Goal: Task Accomplishment & Management: Use online tool/utility

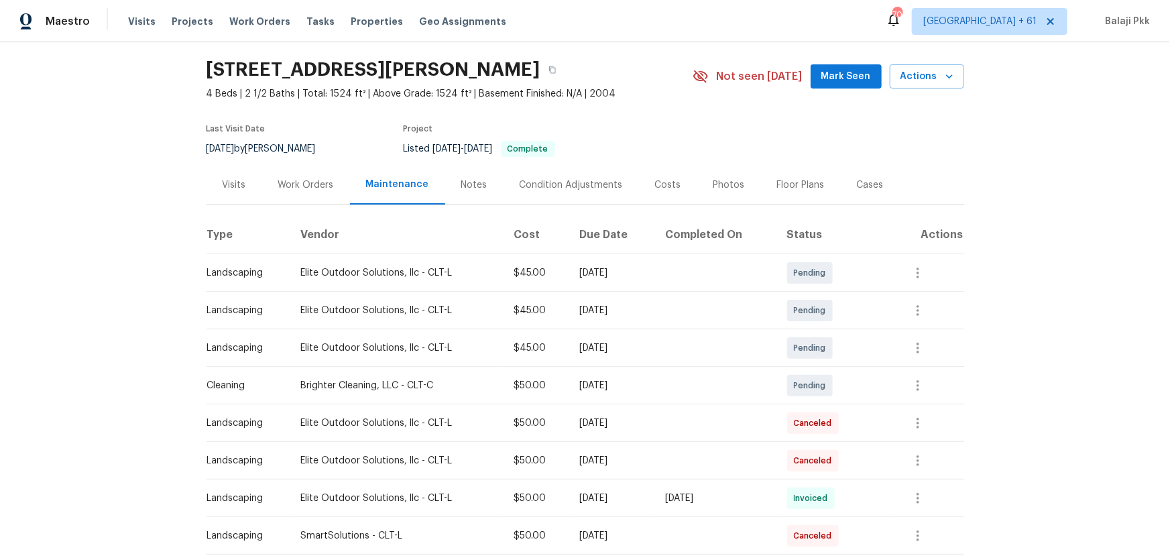
scroll to position [121, 0]
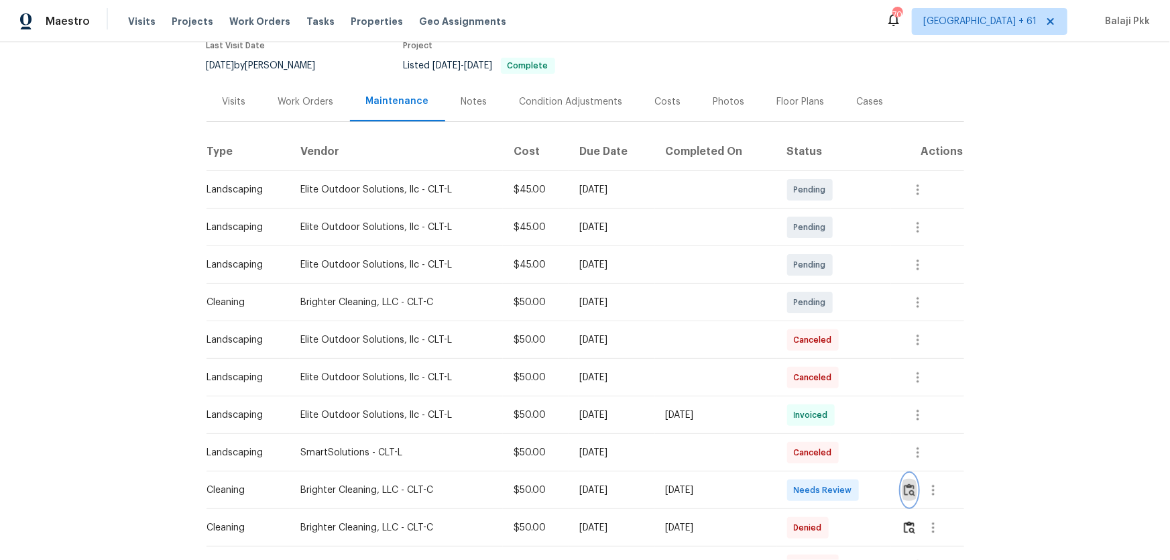
click at [832, 369] on img "button" at bounding box center [909, 489] width 11 height 13
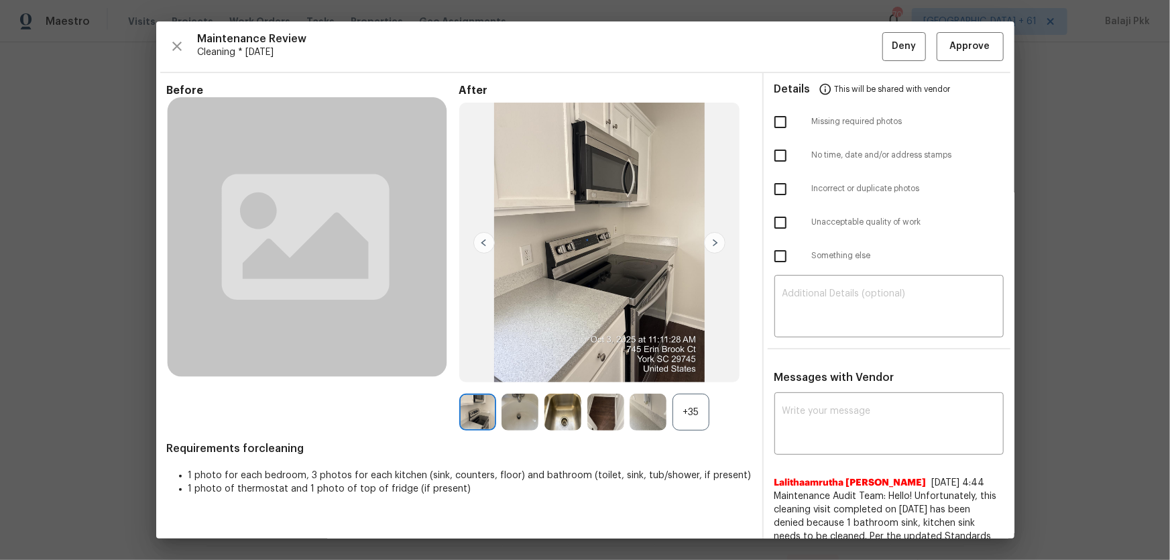
click at [692, 369] on div "+35" at bounding box center [690, 412] width 37 height 37
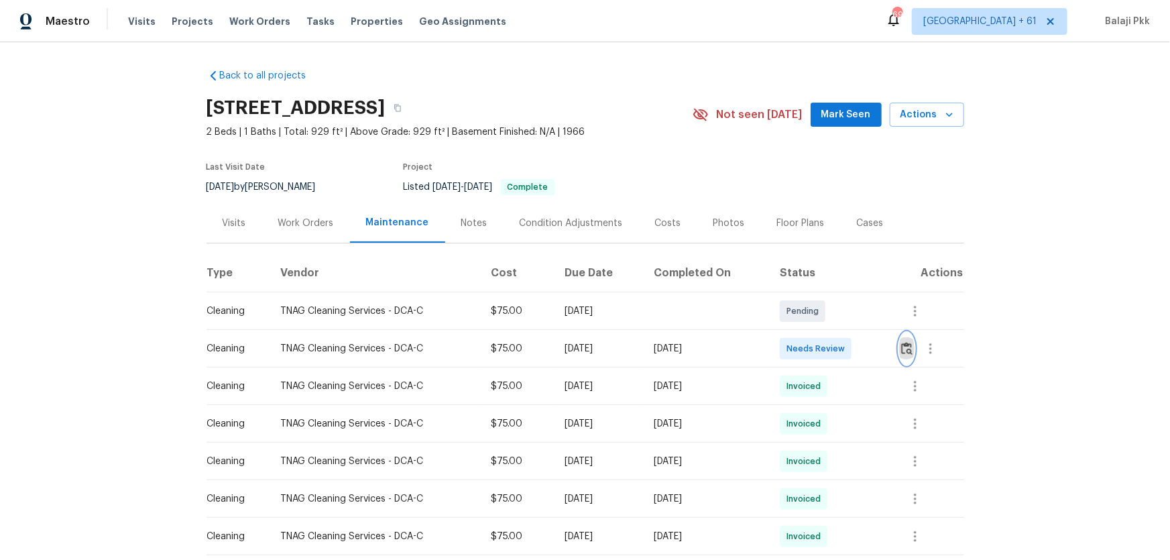
click at [832, 344] on img "button" at bounding box center [906, 348] width 11 height 13
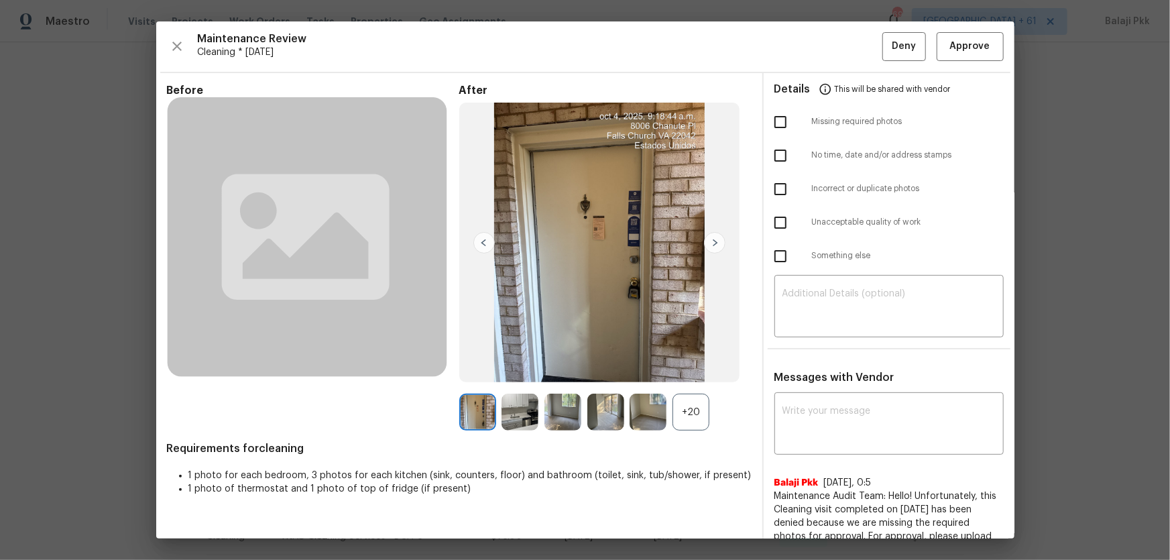
click at [696, 369] on div "+20" at bounding box center [690, 412] width 37 height 37
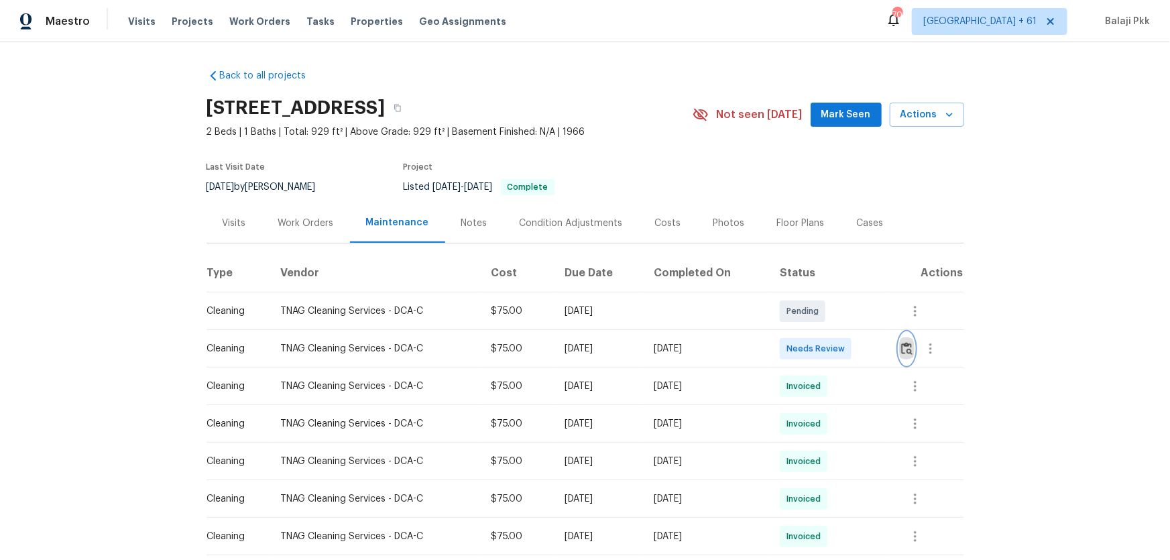
click at [899, 347] on button "button" at bounding box center [906, 348] width 15 height 32
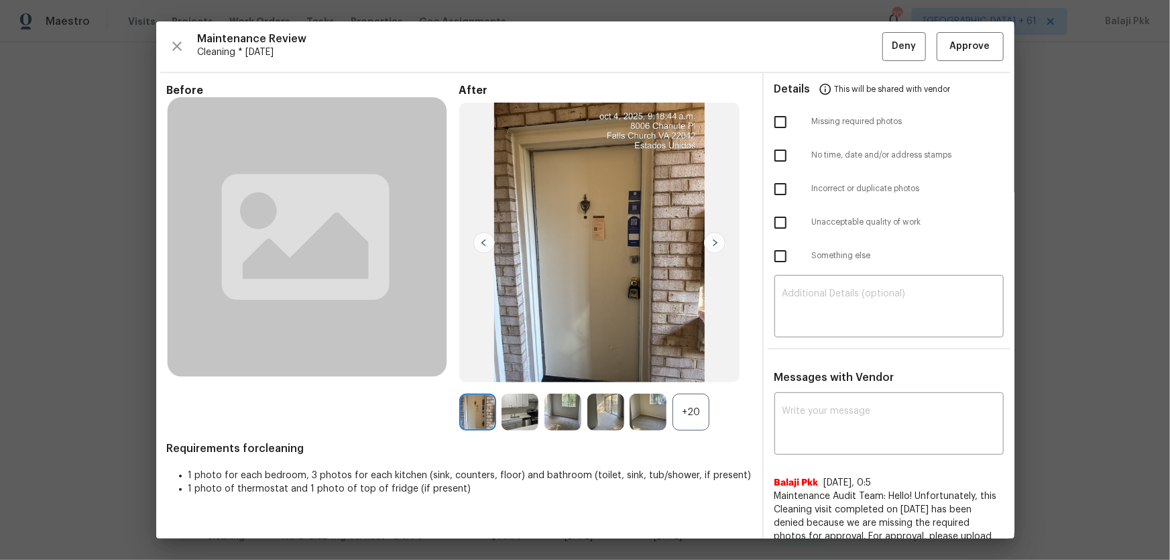
click at [697, 406] on div "+20" at bounding box center [690, 412] width 37 height 37
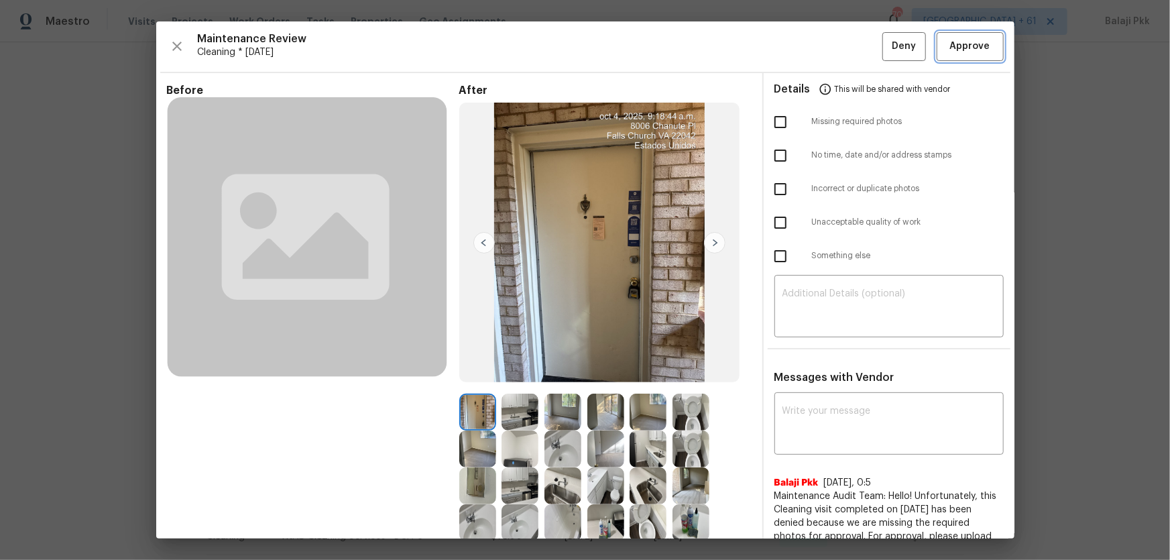
drag, startPoint x: 972, startPoint y: 39, endPoint x: 949, endPoint y: 36, distance: 23.7
click at [915, 38] on span "Approve" at bounding box center [970, 46] width 40 height 17
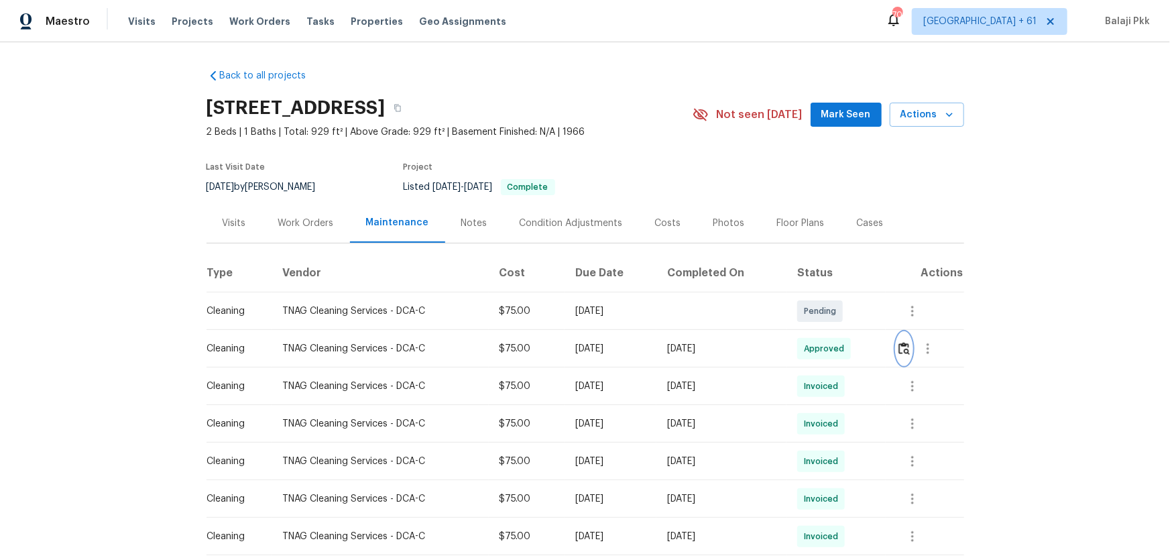
click at [910, 349] on img "button" at bounding box center [903, 348] width 11 height 13
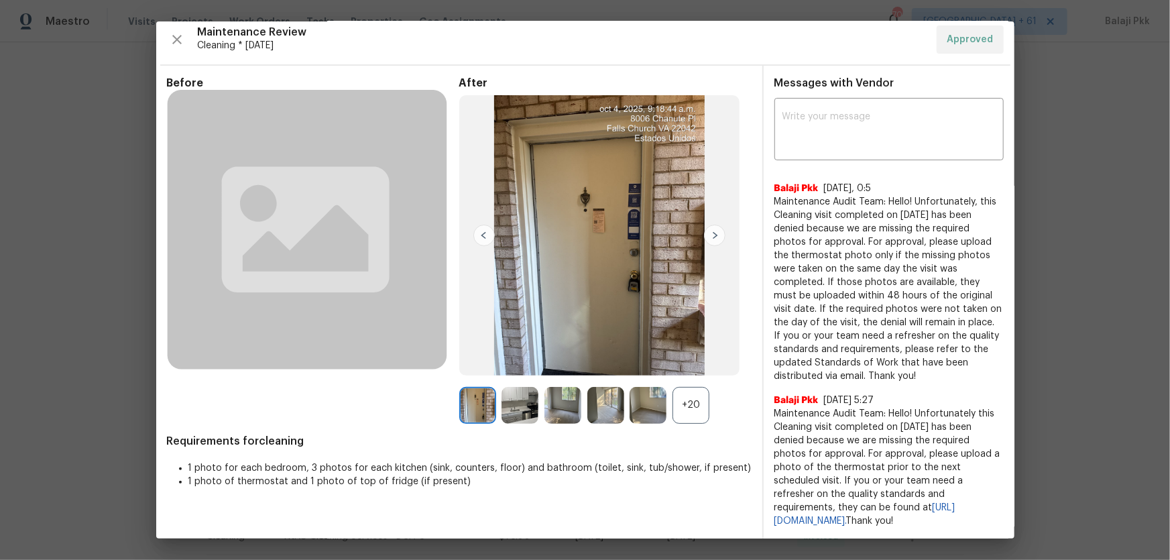
scroll to position [19, 0]
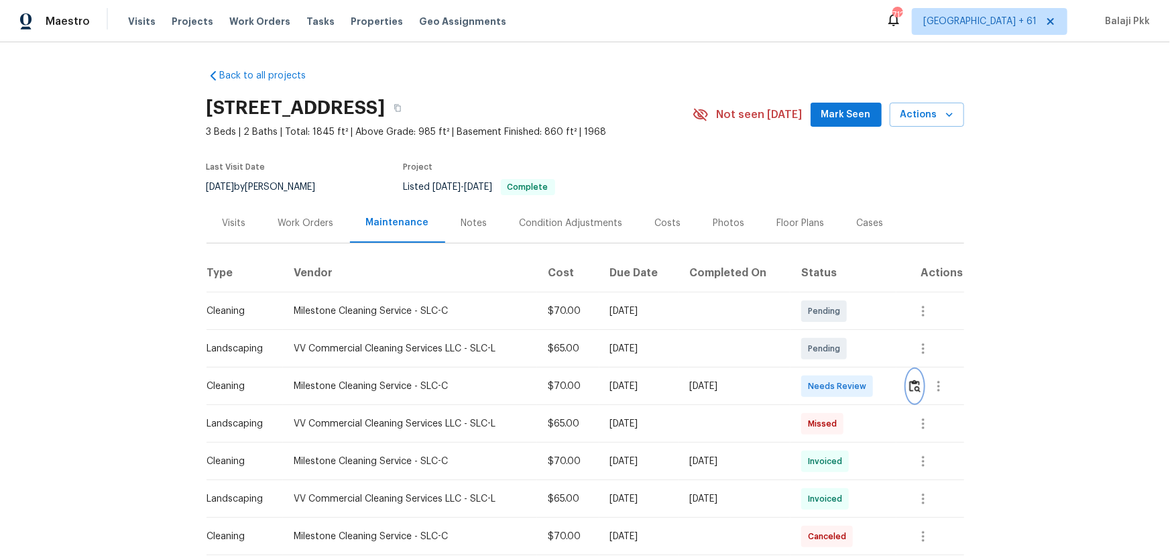
click at [832, 369] on button "button" at bounding box center [914, 386] width 15 height 32
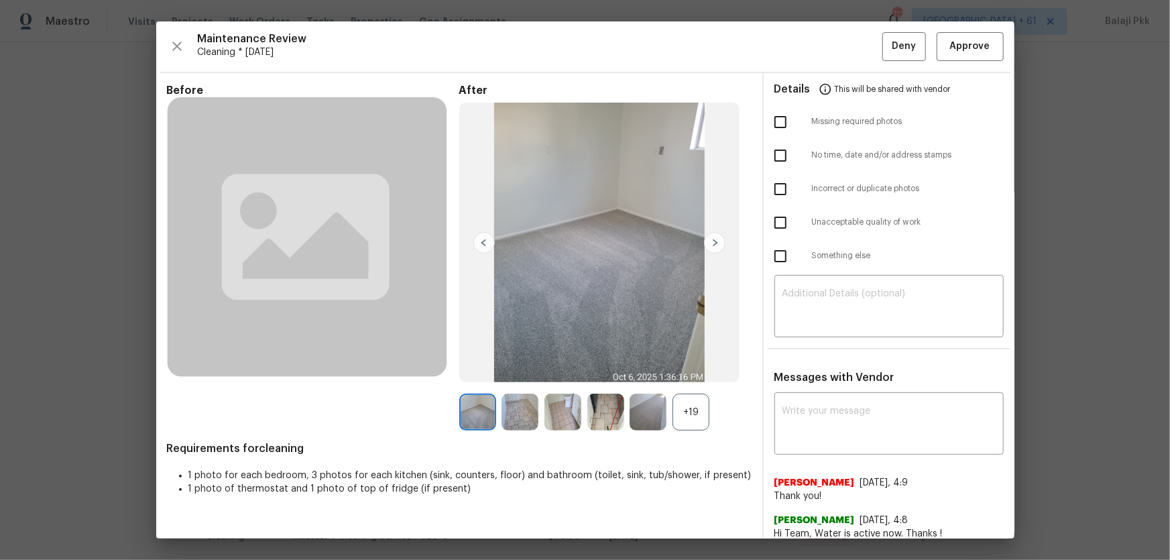
click at [674, 369] on div "+19" at bounding box center [690, 412] width 37 height 37
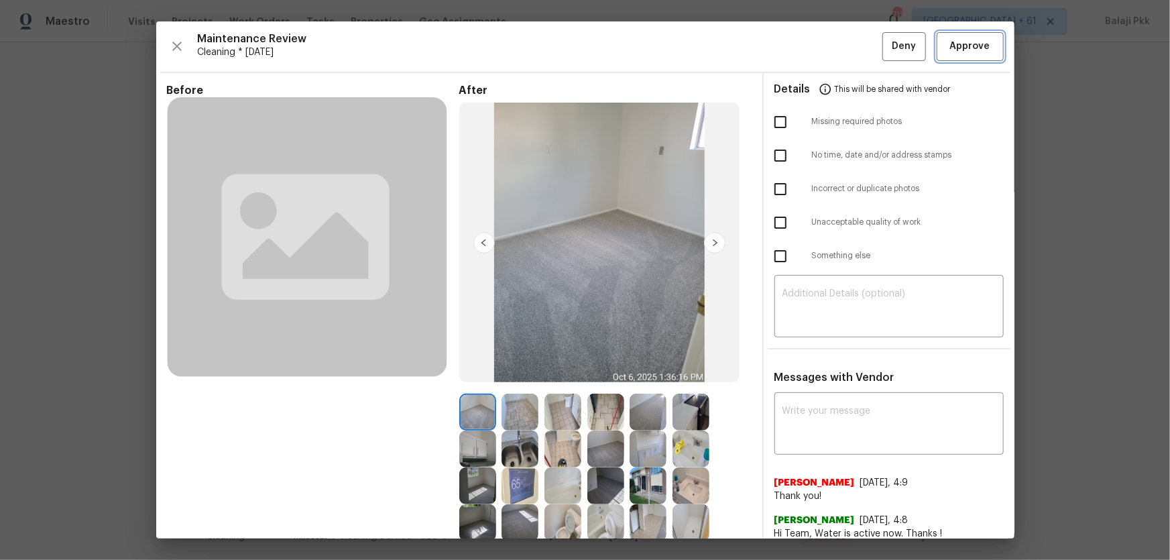
click at [832, 41] on span "Approve" at bounding box center [970, 46] width 40 height 17
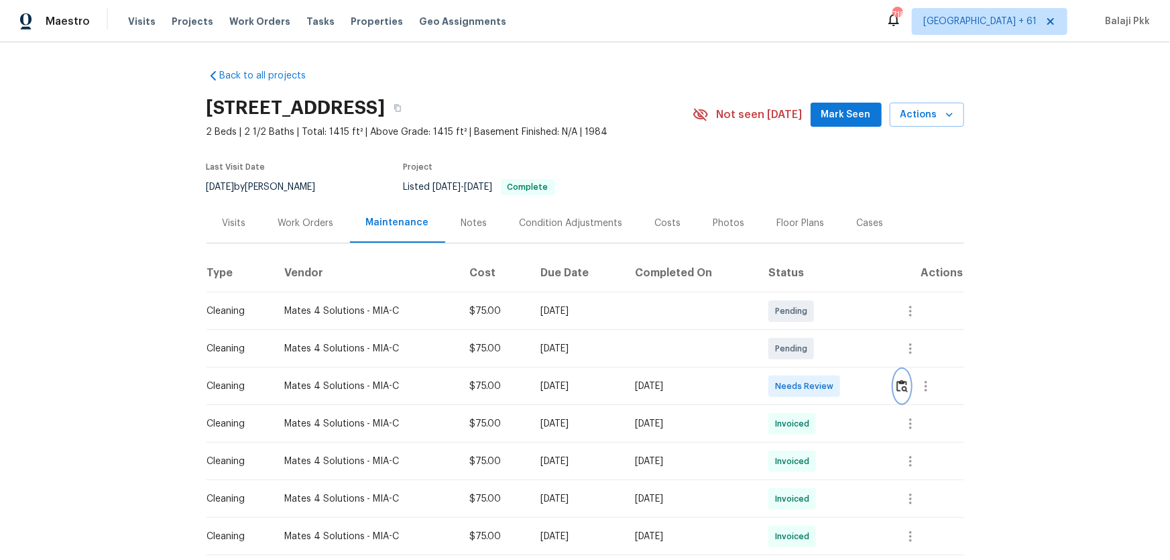
click at [832, 369] on img "button" at bounding box center [901, 385] width 11 height 13
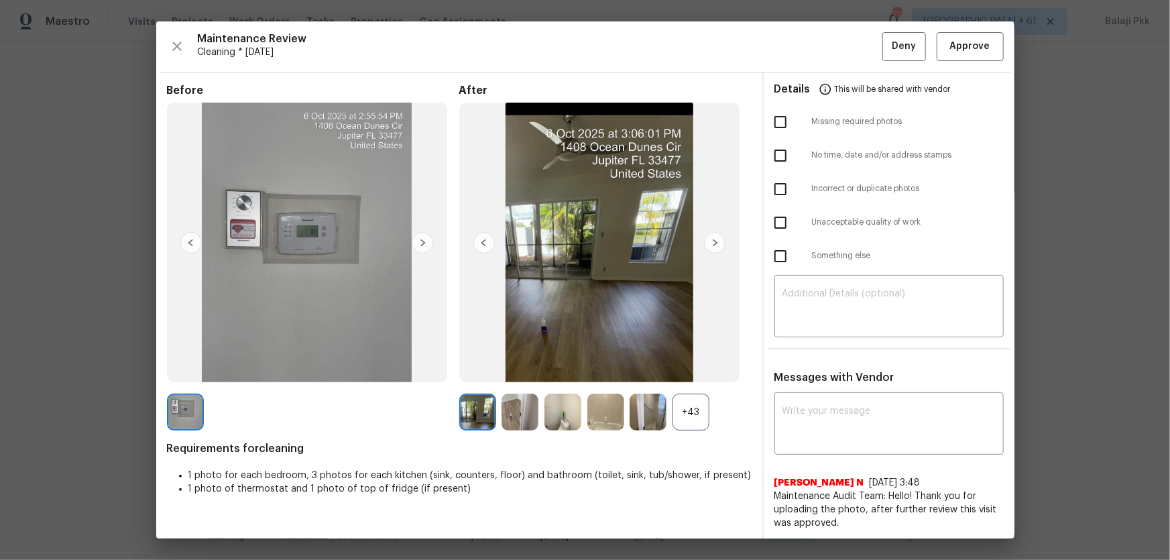
click at [688, 369] on div "+43" at bounding box center [690, 412] width 37 height 37
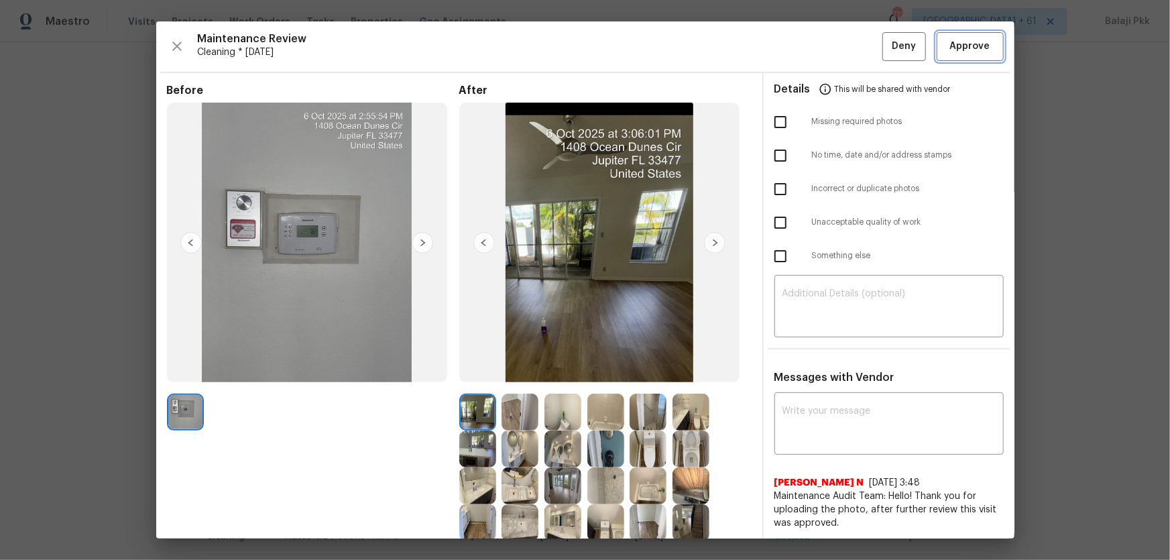
click at [832, 42] on span "Approve" at bounding box center [970, 46] width 40 height 17
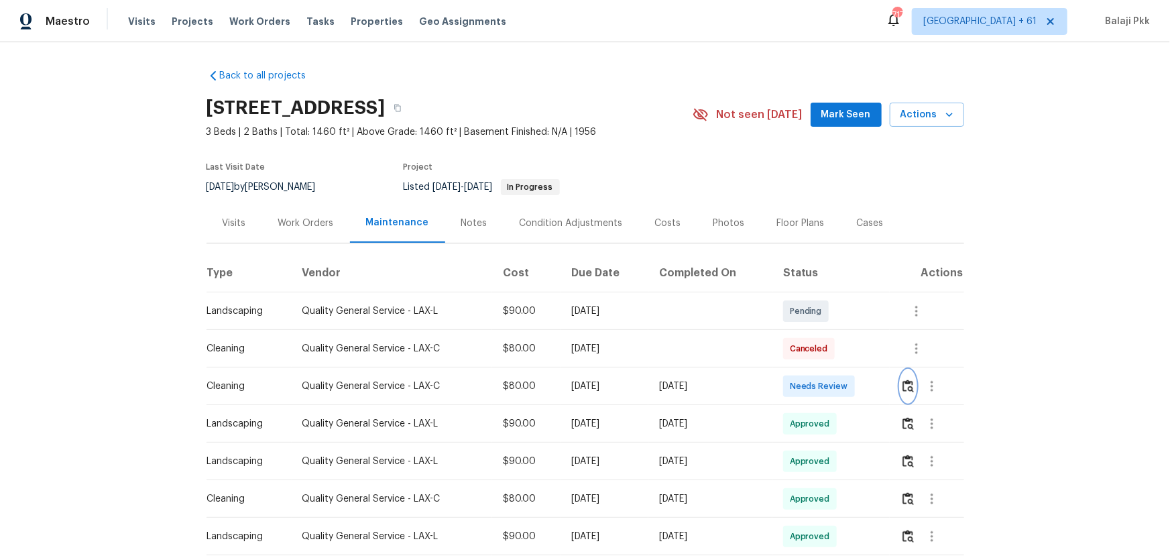
click at [832, 369] on img "button" at bounding box center [907, 385] width 11 height 13
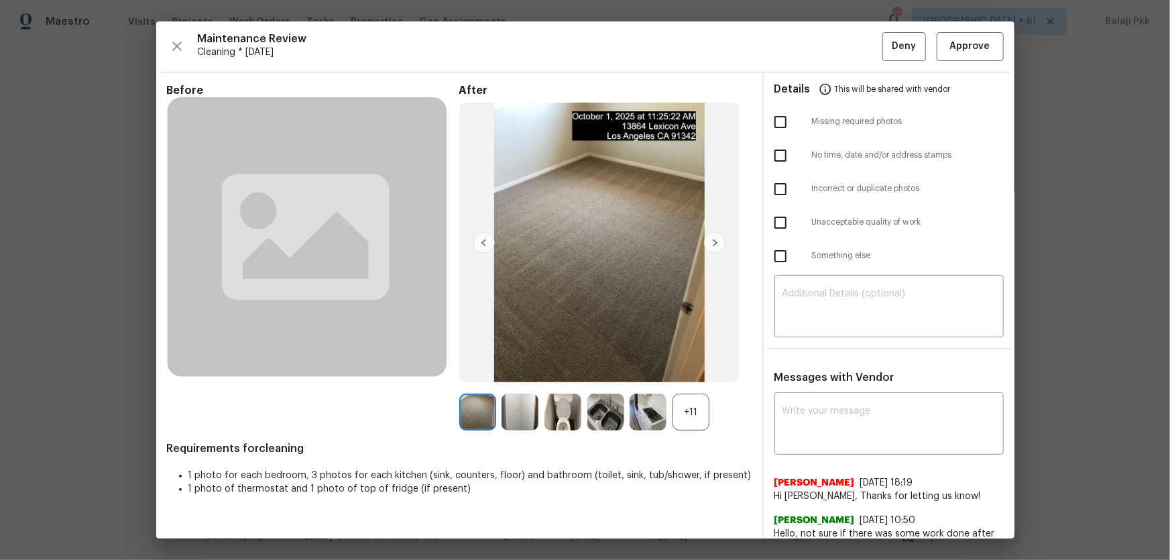
drag, startPoint x: 694, startPoint y: 414, endPoint x: 566, endPoint y: 166, distance: 279.4
click at [695, 369] on div "+11" at bounding box center [690, 412] width 37 height 37
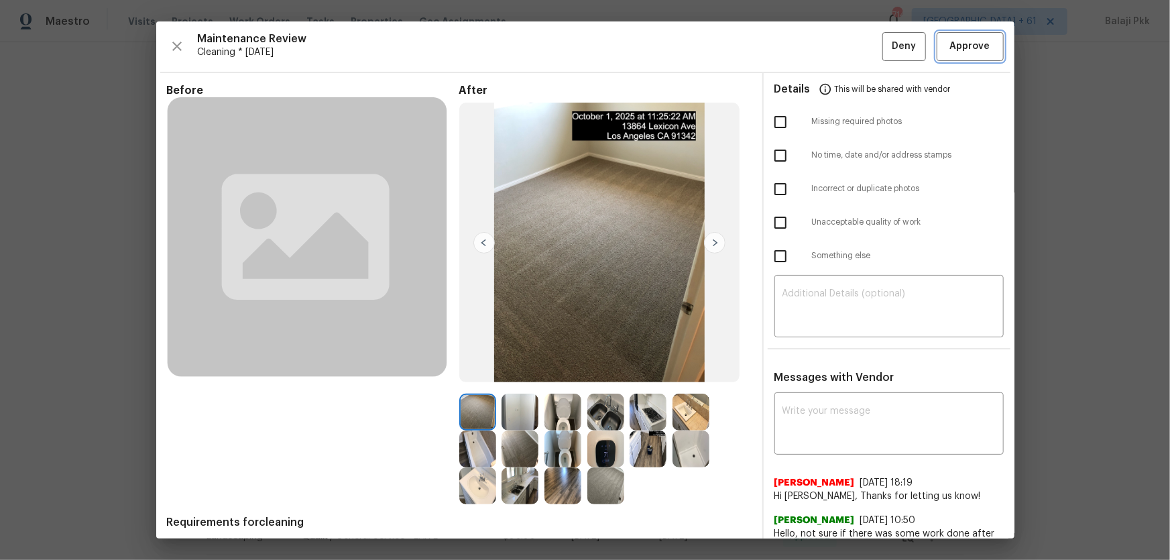
click at [832, 46] on span "Approve" at bounding box center [970, 46] width 40 height 17
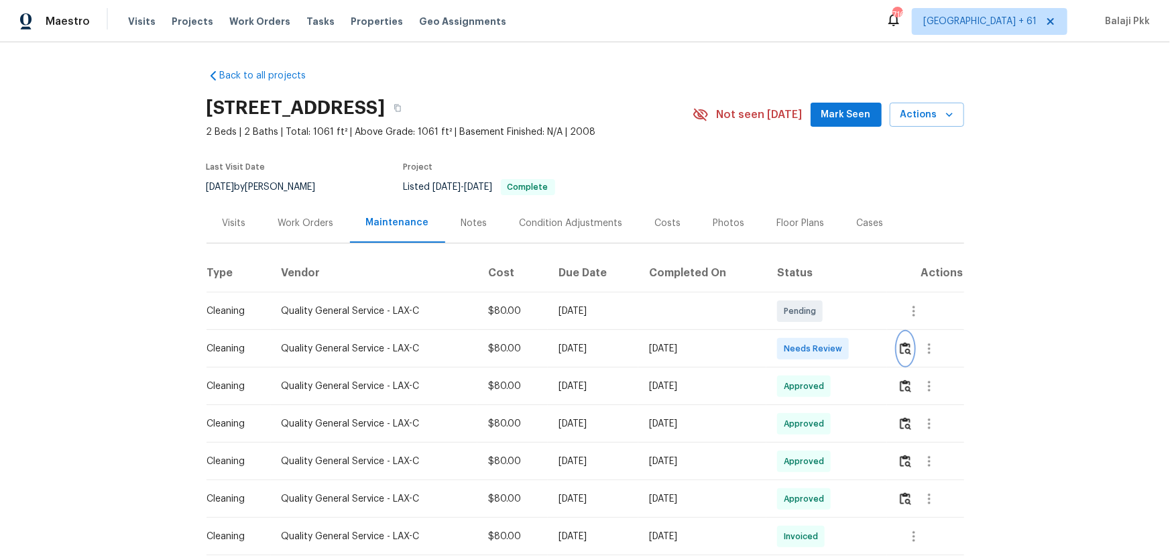
click at [832, 355] on img "button" at bounding box center [905, 348] width 11 height 13
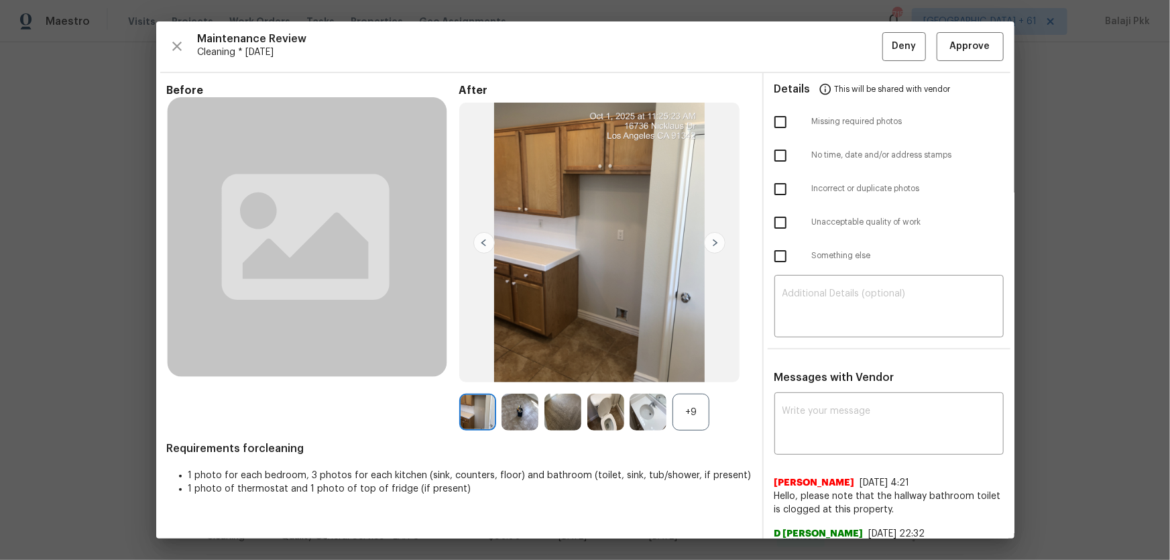
drag, startPoint x: 694, startPoint y: 409, endPoint x: 758, endPoint y: 300, distance: 126.1
click at [694, 369] on div "+9" at bounding box center [690, 412] width 37 height 37
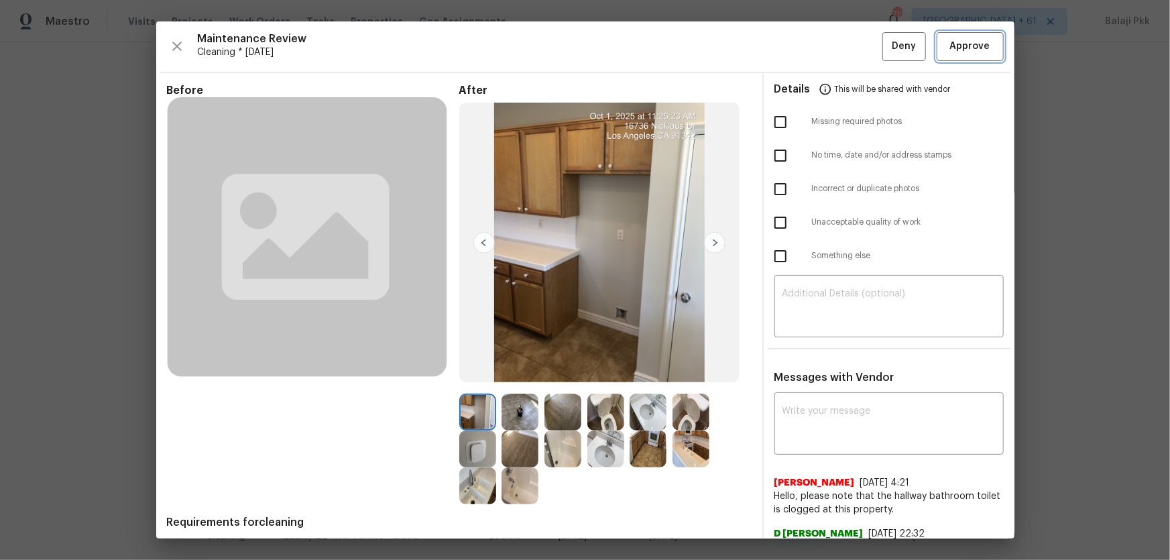
click at [832, 49] on span "Approve" at bounding box center [970, 46] width 40 height 17
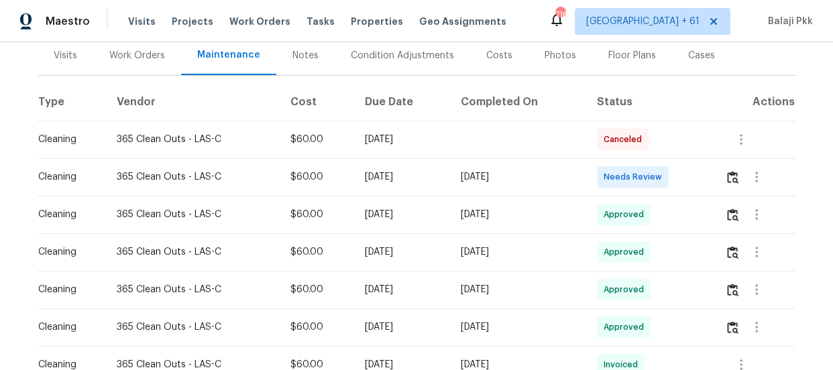
scroll to position [182, 0]
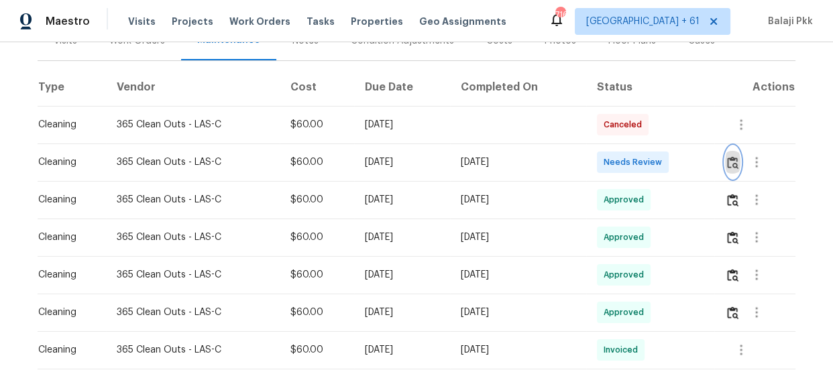
click at [731, 166] on img "button" at bounding box center [732, 162] width 11 height 13
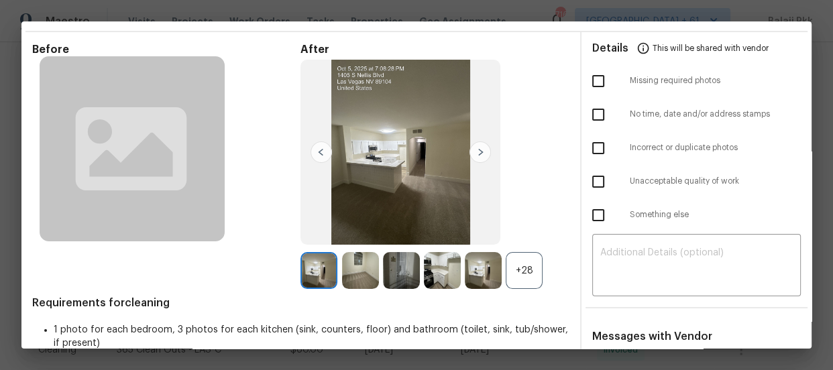
scroll to position [121, 0]
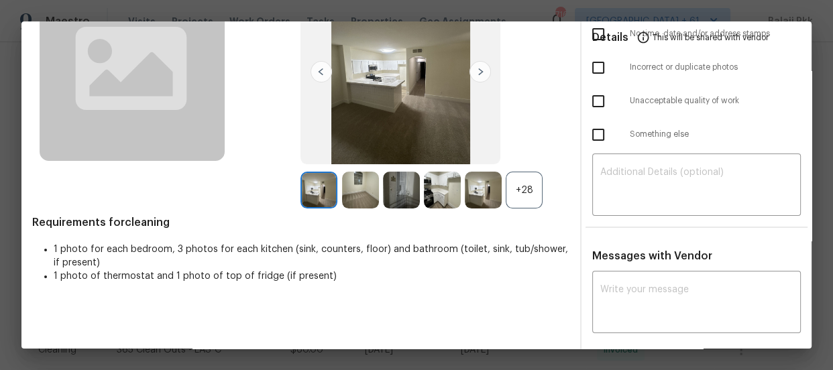
click at [523, 189] on div "+28" at bounding box center [523, 190] width 37 height 37
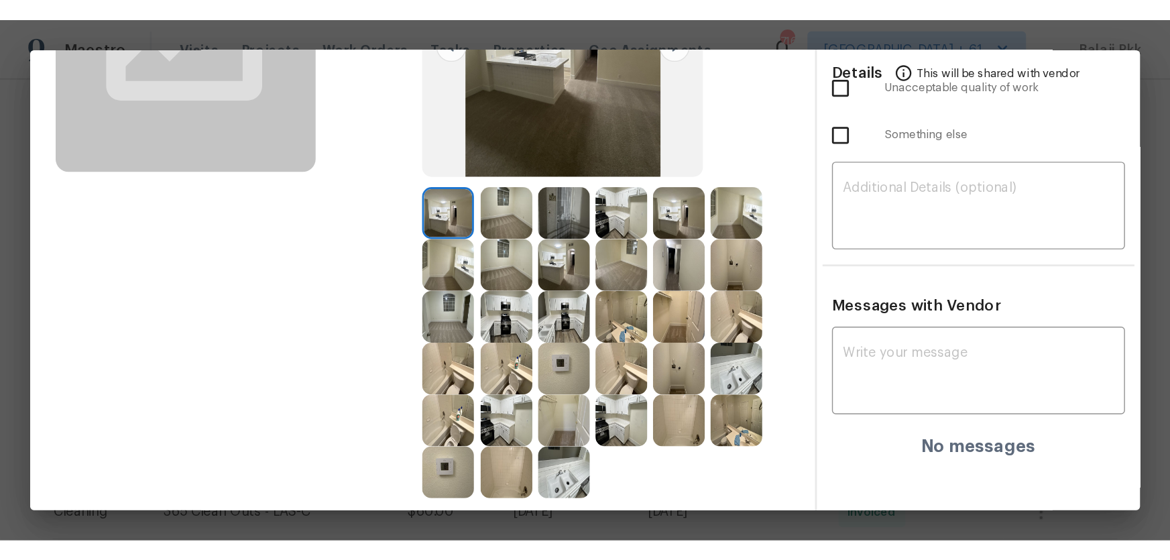
scroll to position [0, 0]
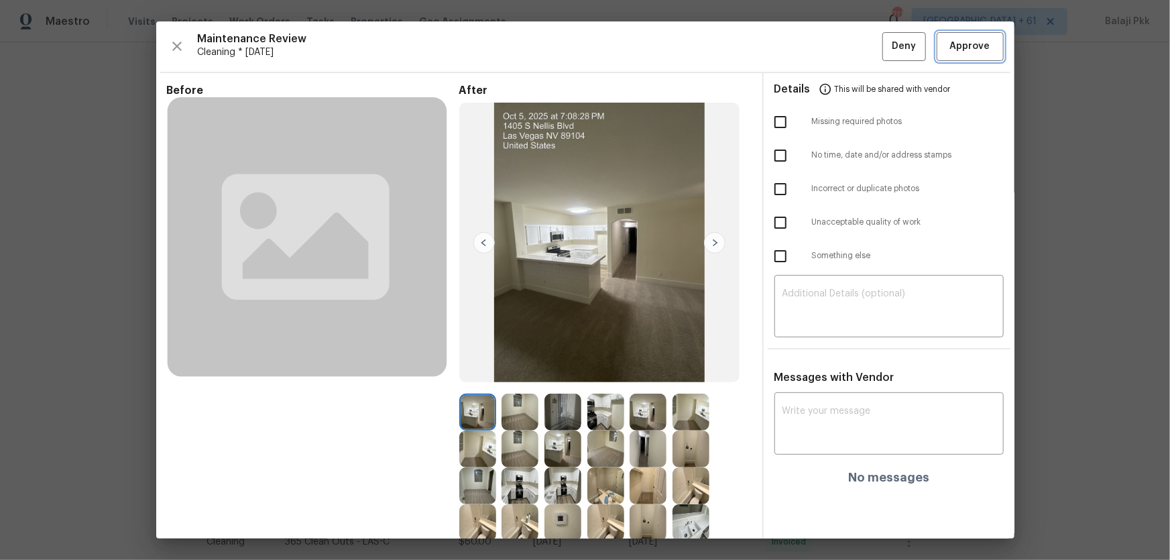
click at [832, 54] on span "Approve" at bounding box center [970, 46] width 40 height 17
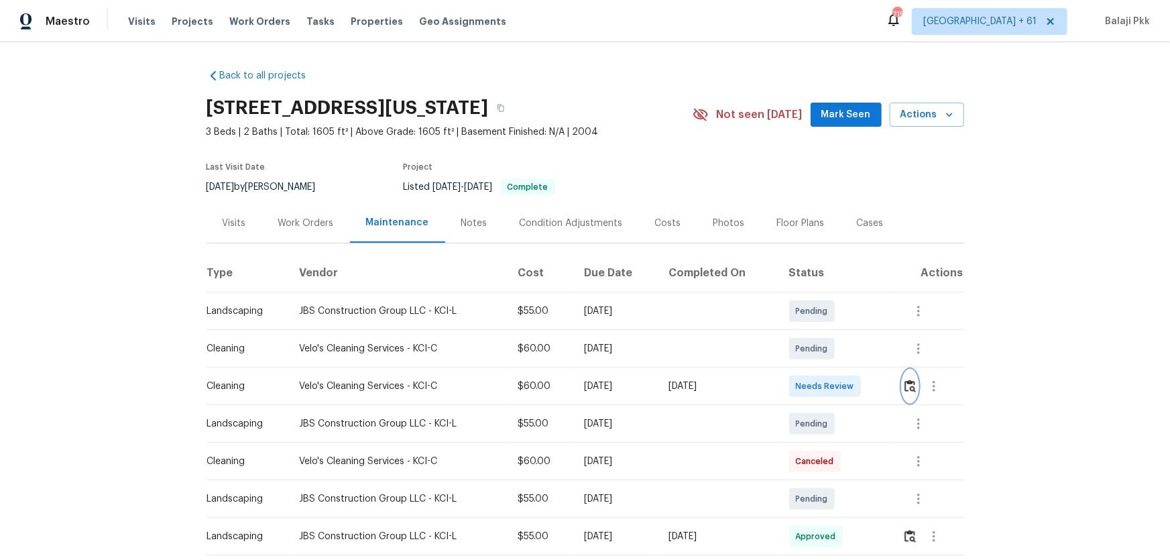
click at [832, 369] on button "button" at bounding box center [909, 386] width 15 height 32
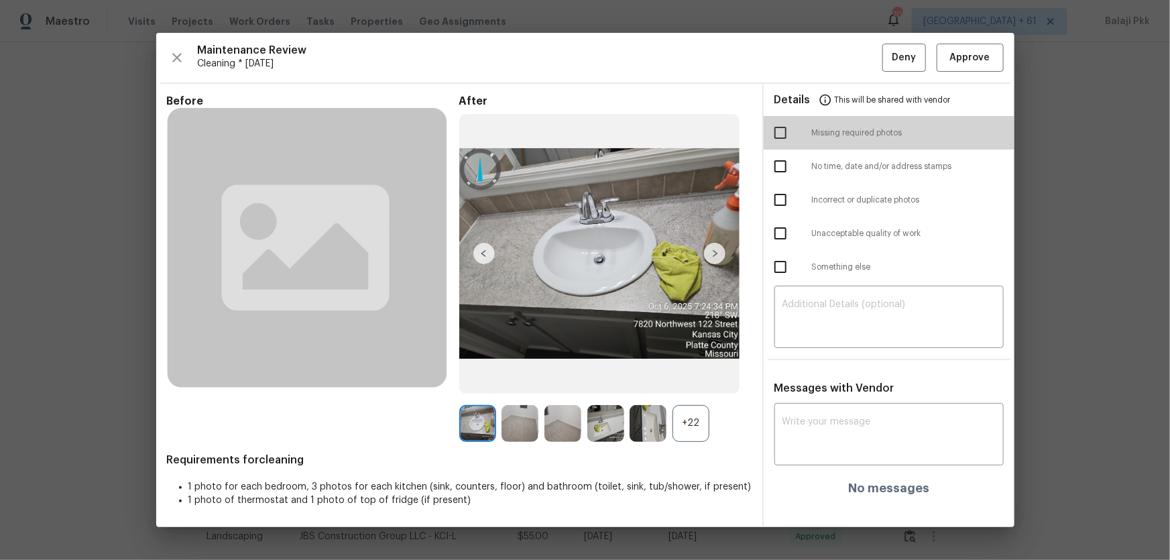
click at [782, 133] on input "checkbox" at bounding box center [780, 133] width 28 height 28
checkbox input "true"
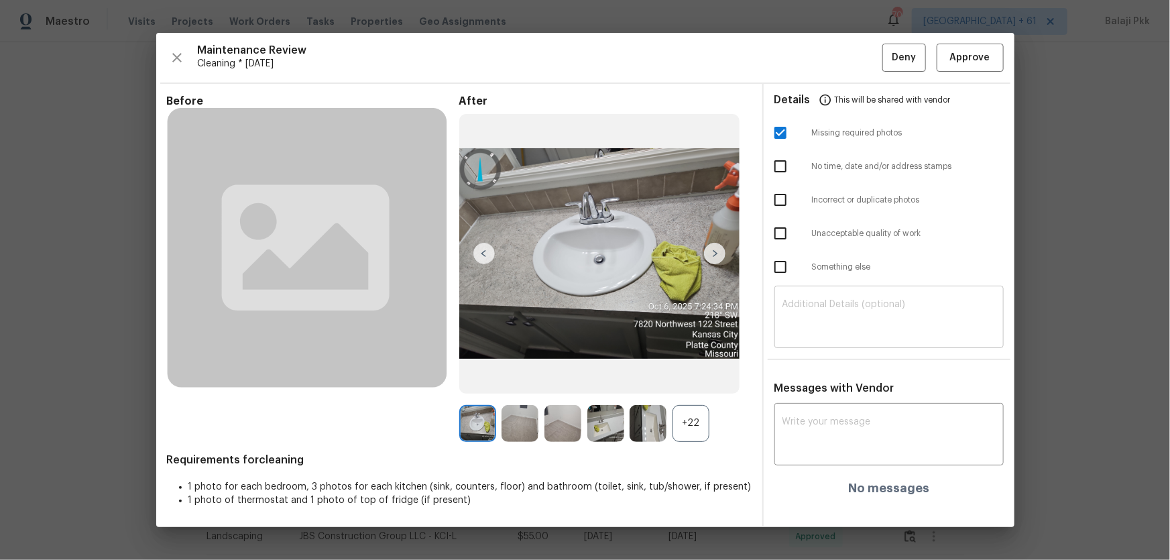
drag, startPoint x: 953, startPoint y: 308, endPoint x: 952, endPoint y: 315, distance: 7.5
click at [832, 308] on textarea at bounding box center [888, 319] width 213 height 38
paste textarea "Maintenance Audit Team: Hello! Unfortunately, this Cleaning visit completed on …"
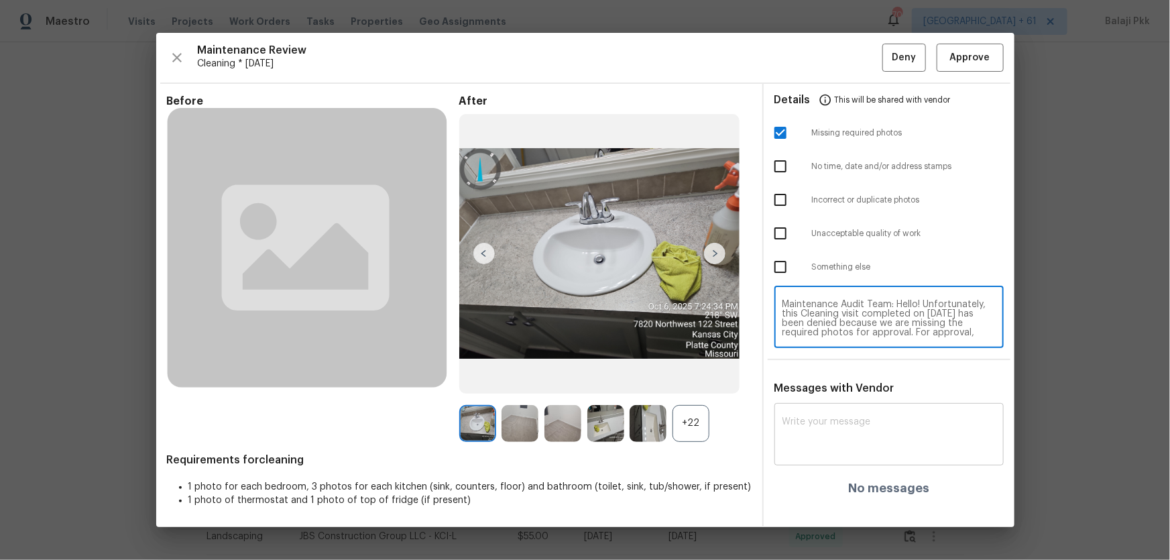
scroll to position [103, 0]
type textarea "Maintenance Audit Team: Hello! Unfortunately, this Cleaning visit completed on …"
click at [832, 369] on textarea at bounding box center [888, 436] width 213 height 38
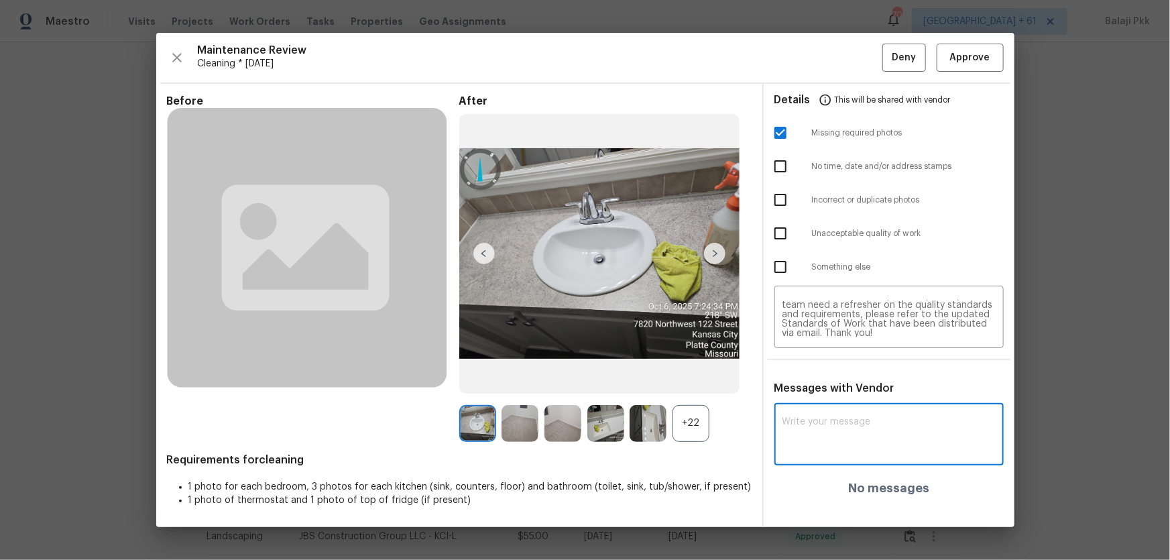
paste textarea "Maintenance Audit Team: Hello! Unfortunately, this Cleaning visit completed on …"
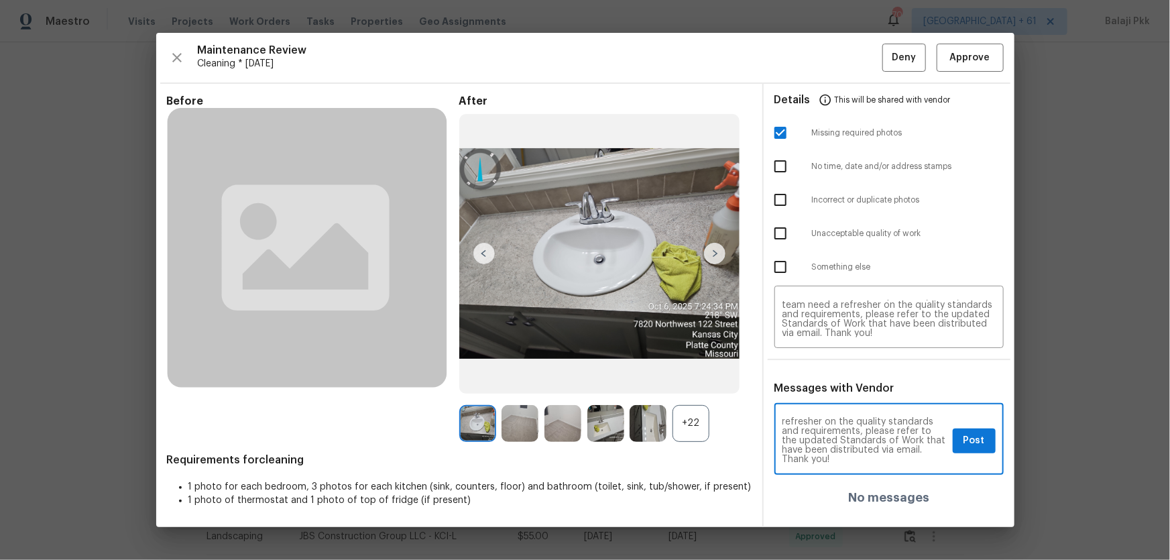
type textarea "Maintenance Audit Team: Hello! Unfortunately, this Cleaning visit completed on …"
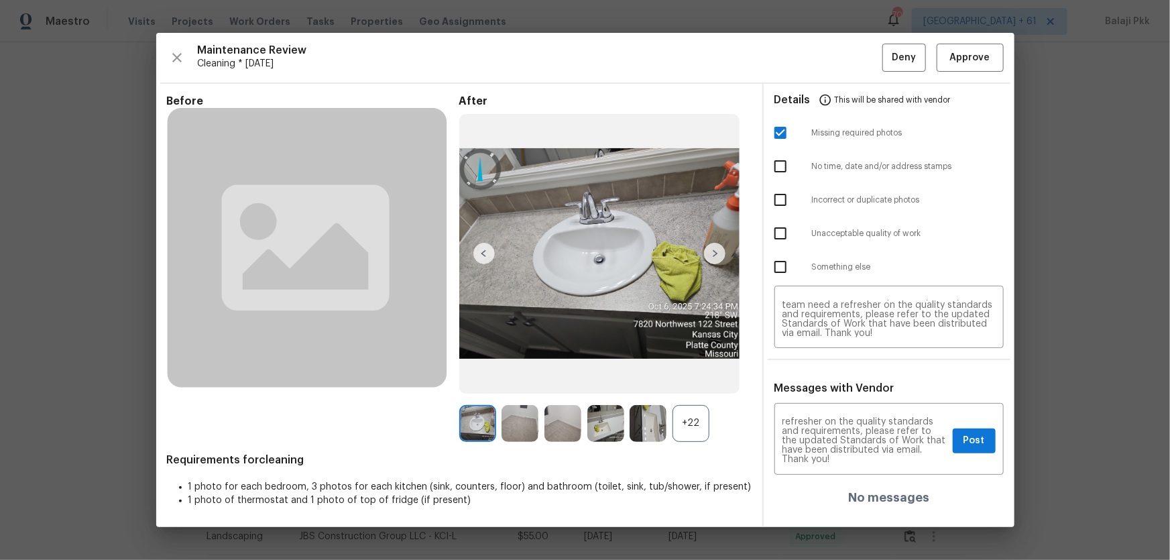
click at [696, 369] on div "+22" at bounding box center [690, 423] width 37 height 37
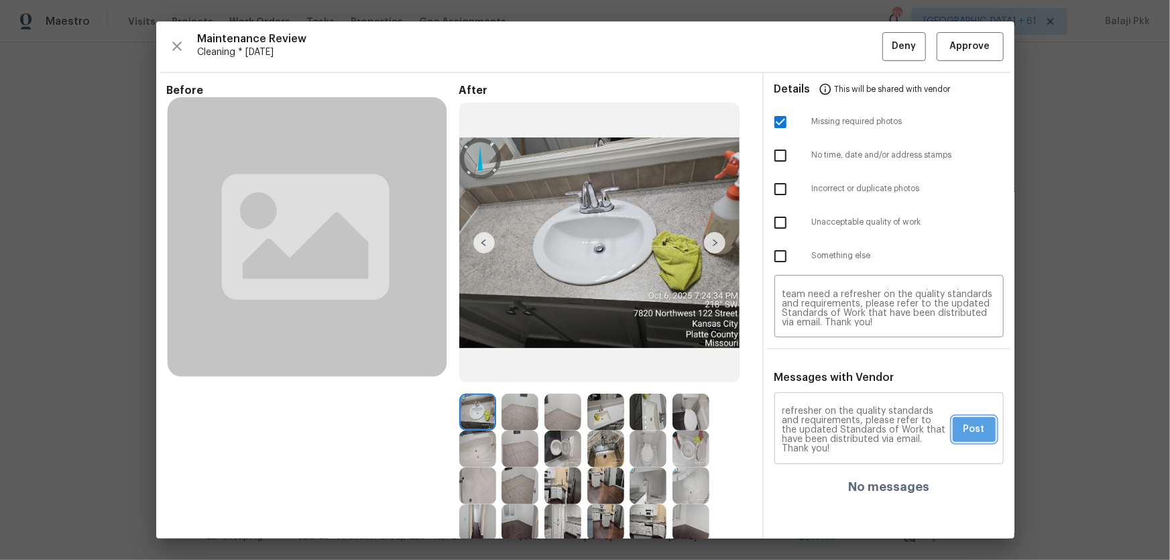
click at [832, 369] on span "Post" at bounding box center [973, 429] width 21 height 17
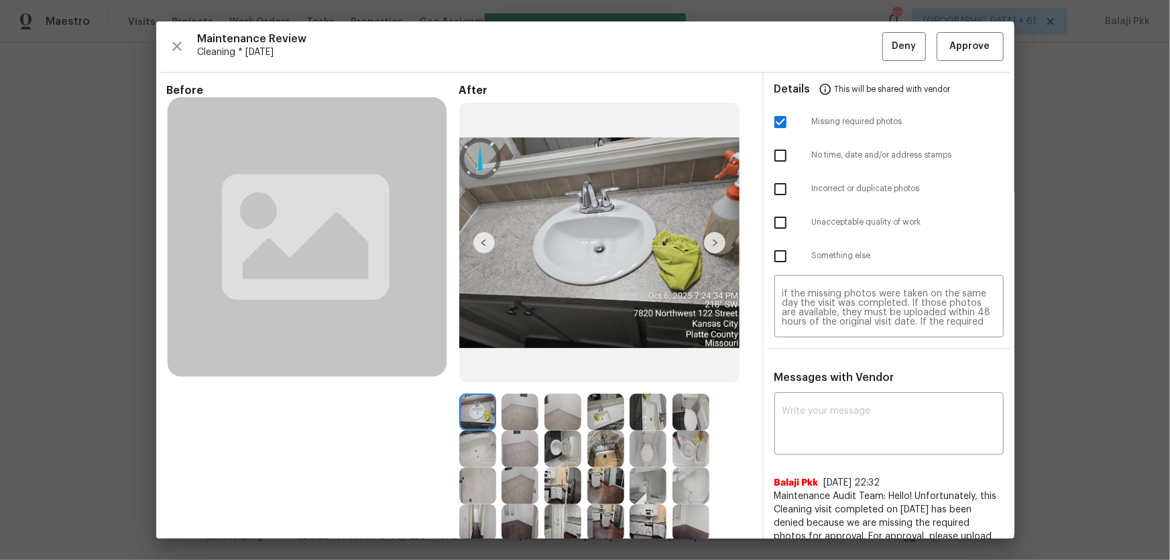
scroll to position [0, 0]
click at [832, 50] on span "Deny" at bounding box center [904, 46] width 24 height 17
